Goal: Task Accomplishment & Management: Manage account settings

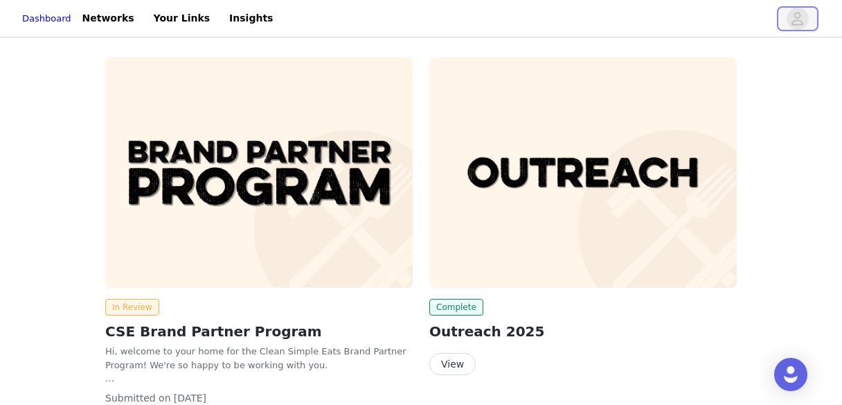
click at [797, 12] on icon "avatar" at bounding box center [798, 18] width 12 height 13
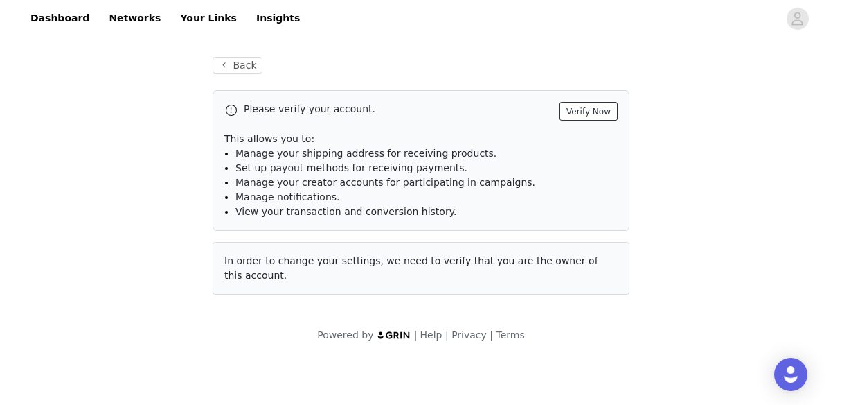
click at [604, 109] on button "Verify Now" at bounding box center [589, 111] width 58 height 19
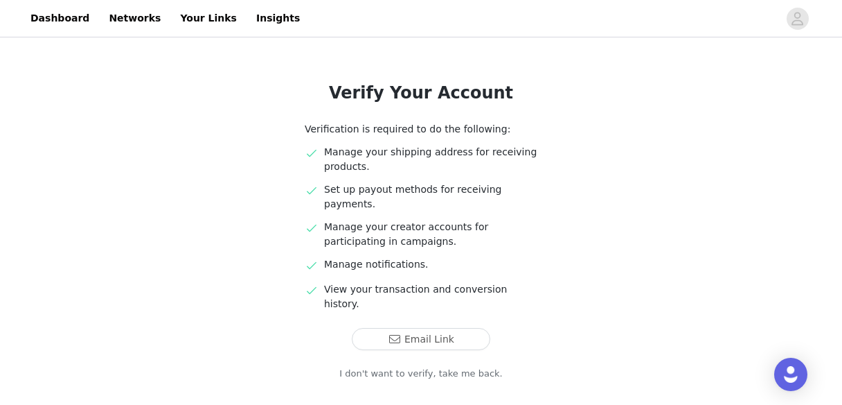
scroll to position [107, 0]
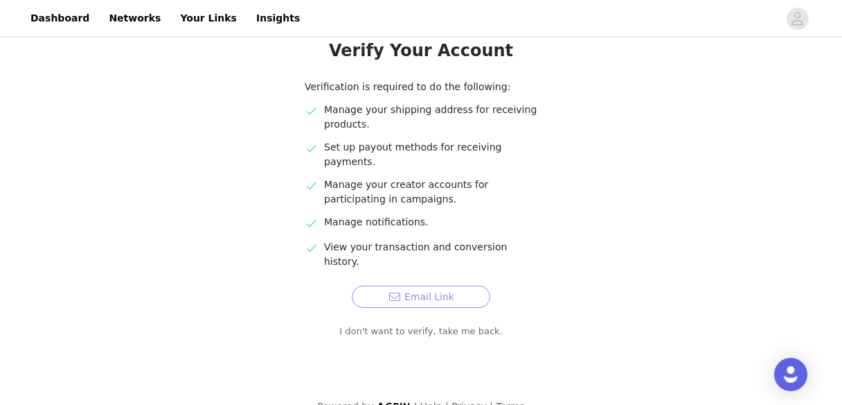
click at [405, 285] on button "Email Link" at bounding box center [421, 296] width 139 height 22
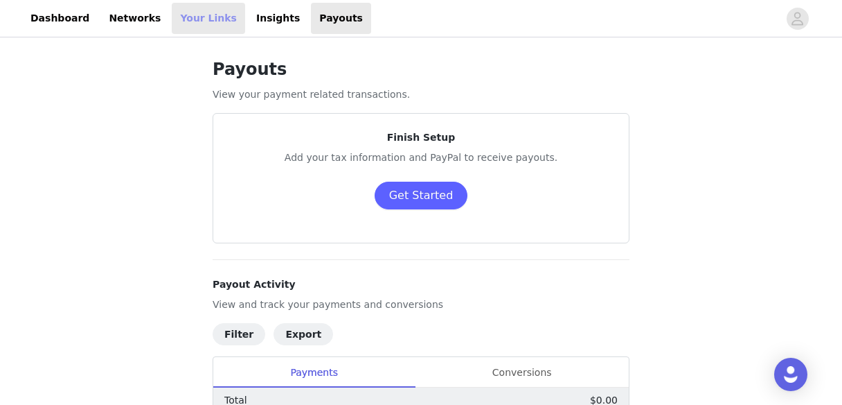
click at [172, 21] on link "Your Links" at bounding box center [208, 18] width 73 height 31
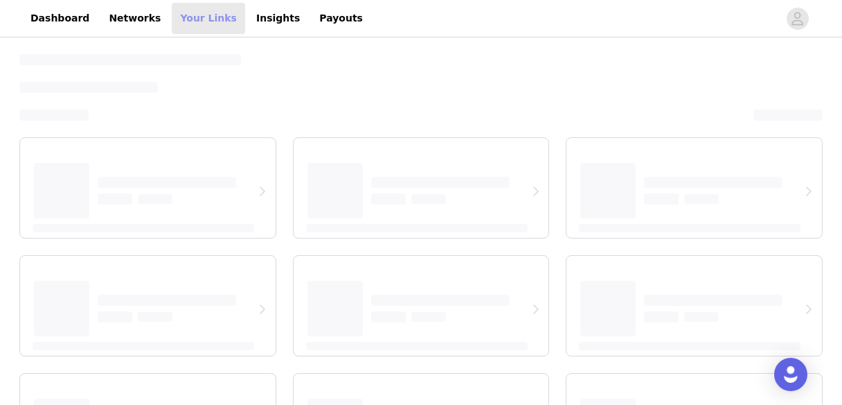
select select "12"
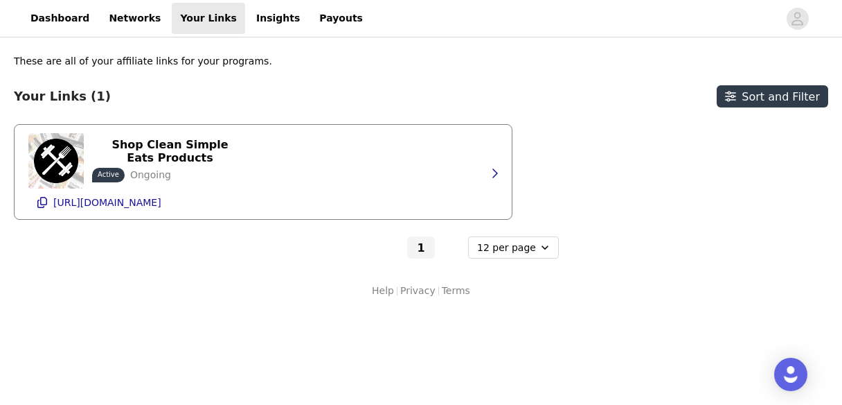
click at [269, 149] on div "Shop Clean Simple Eats Products Active Ongoing [URL][DOMAIN_NAME]" at bounding box center [263, 172] width 470 height 94
click at [494, 178] on icon "button" at bounding box center [494, 173] width 11 height 11
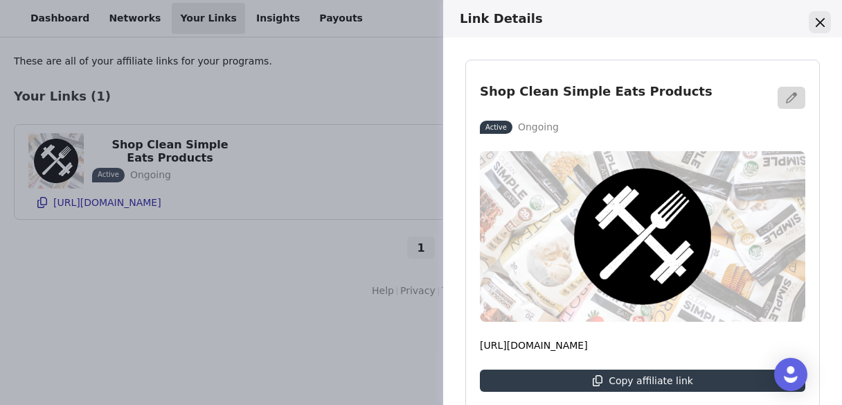
click at [817, 20] on icon "Close" at bounding box center [820, 22] width 9 height 9
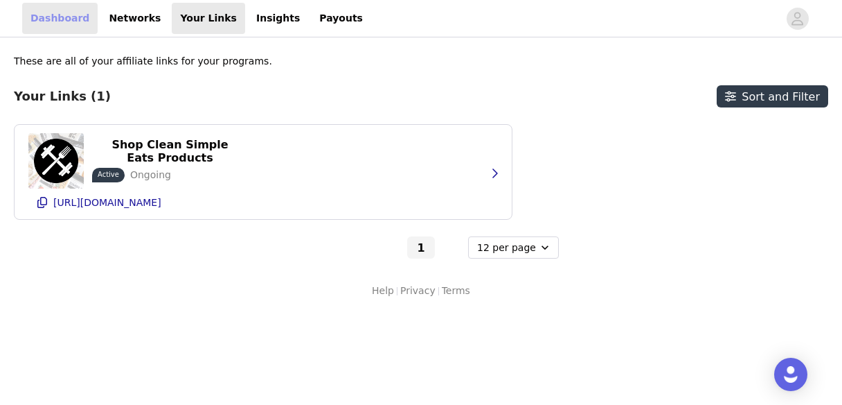
click at [63, 26] on link "Dashboard" at bounding box center [60, 18] width 76 height 31
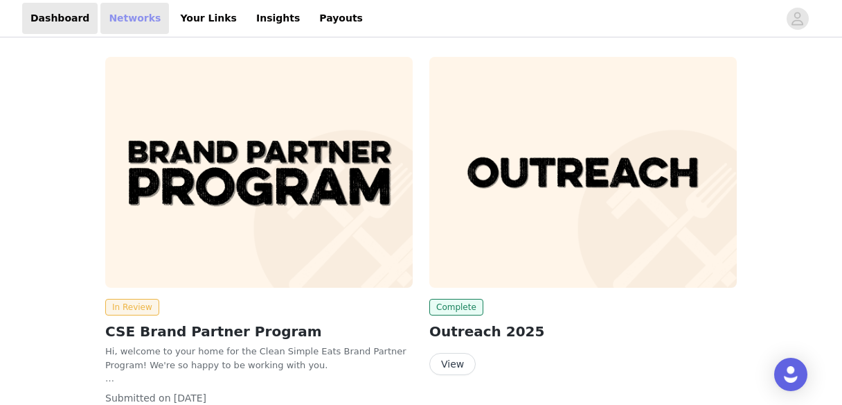
click at [121, 22] on link "Networks" at bounding box center [134, 18] width 69 height 31
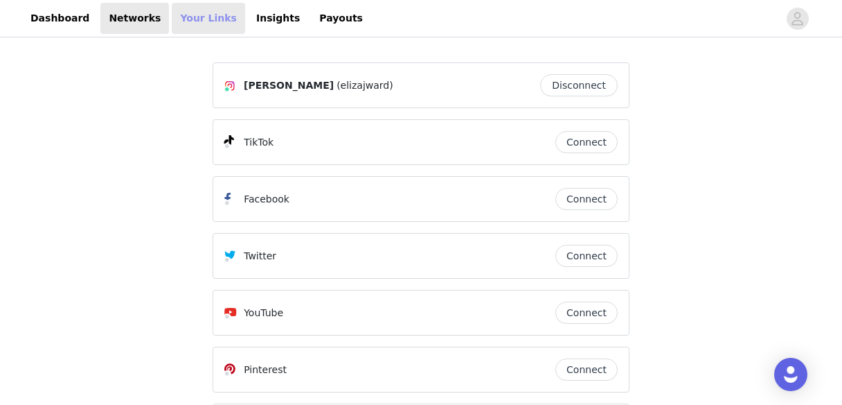
click at [181, 22] on link "Your Links" at bounding box center [208, 18] width 73 height 31
select select "12"
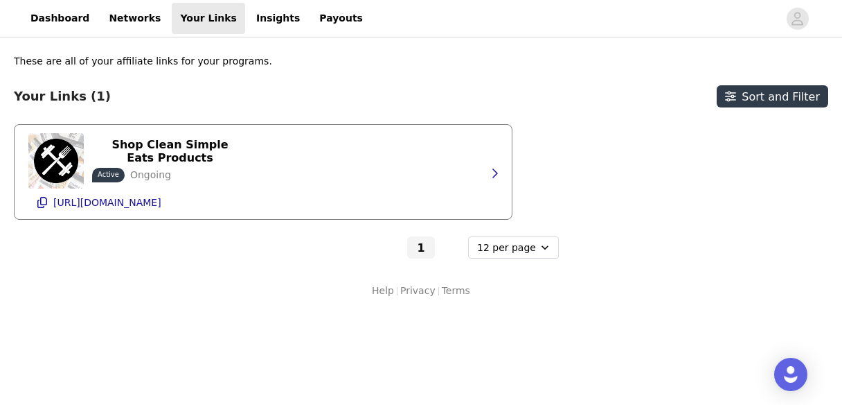
click at [301, 157] on div "Shop Clean Simple Eats Products Active Ongoing [URL][DOMAIN_NAME]" at bounding box center [263, 172] width 470 height 94
click at [494, 173] on icon "button" at bounding box center [494, 173] width 11 height 11
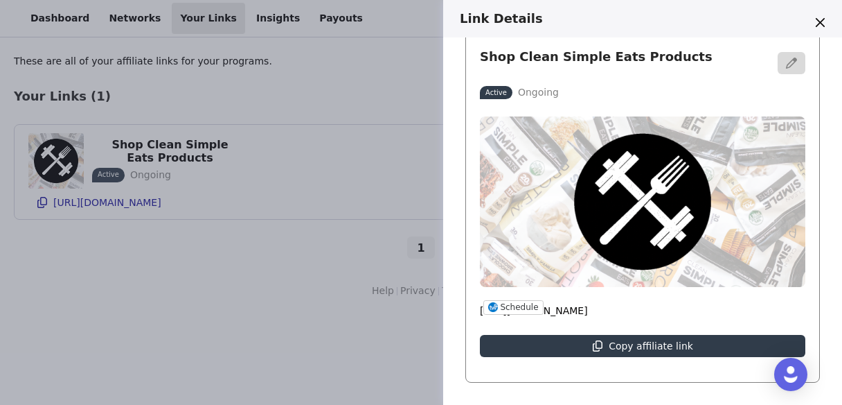
scroll to position [74, 0]
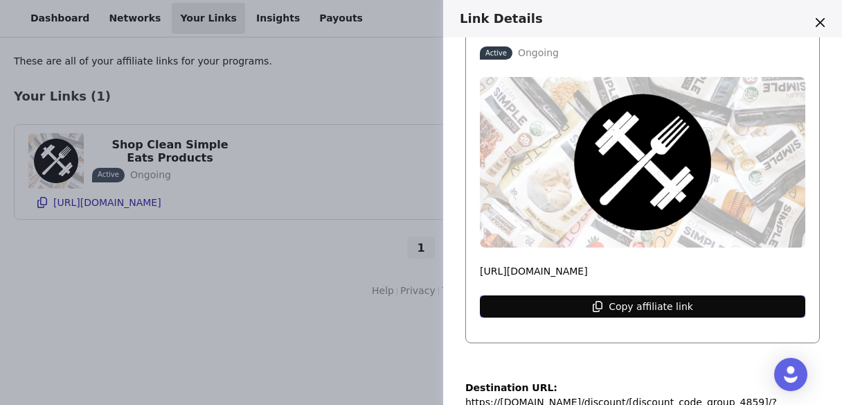
click at [603, 303] on icon "button" at bounding box center [597, 306] width 11 height 11
